Goal: Go to known website: Access a specific website the user already knows

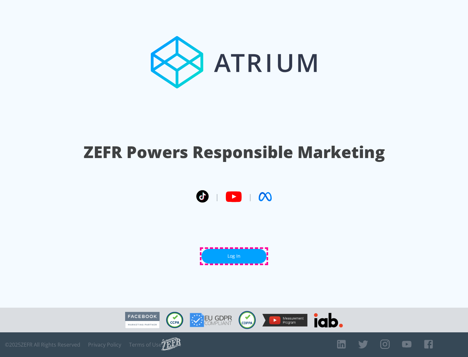
click at [234, 256] on link "Log In" at bounding box center [233, 256] width 65 height 15
